Goal: Navigation & Orientation: Find specific page/section

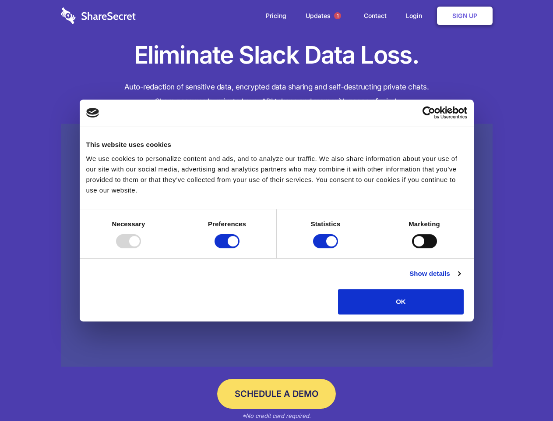
click at [141, 248] on div at bounding box center [128, 241] width 25 height 14
click at [240, 248] on input "Preferences" at bounding box center [227, 241] width 25 height 14
checkbox input "false"
click at [327, 248] on input "Statistics" at bounding box center [325, 241] width 25 height 14
checkbox input "false"
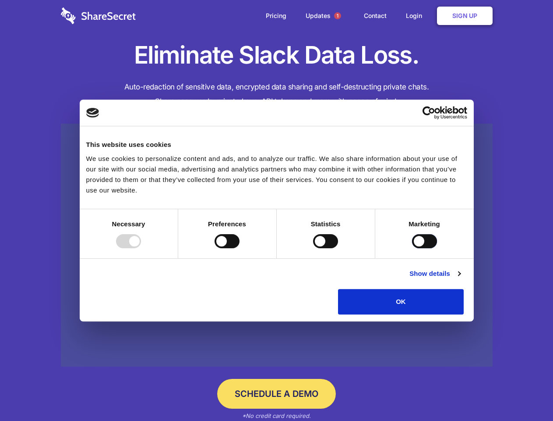
click at [412, 248] on input "Marketing" at bounding box center [424, 241] width 25 height 14
checkbox input "true"
click at [460, 279] on link "Show details" at bounding box center [435, 273] width 51 height 11
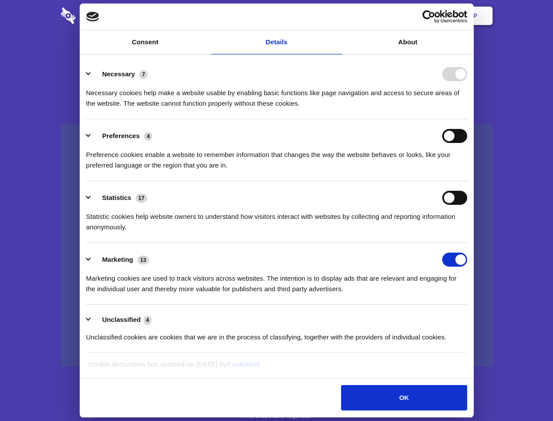
click at [467, 119] on li "Necessary 7 Necessary cookies help make a website usable by enabling basic func…" at bounding box center [276, 88] width 381 height 62
click at [337, 16] on span "1" at bounding box center [337, 15] width 7 height 7
